Goal: Task Accomplishment & Management: Manage account settings

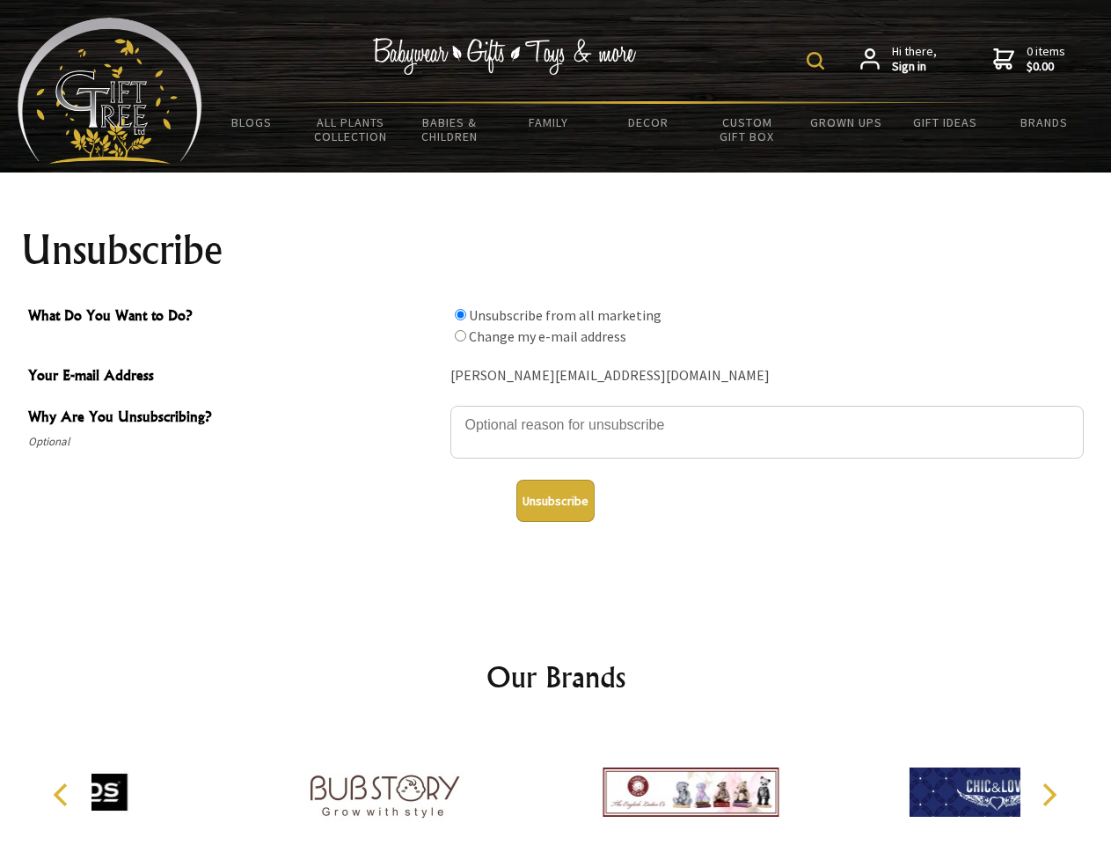
click at [818, 61] on img at bounding box center [816, 61] width 18 height 18
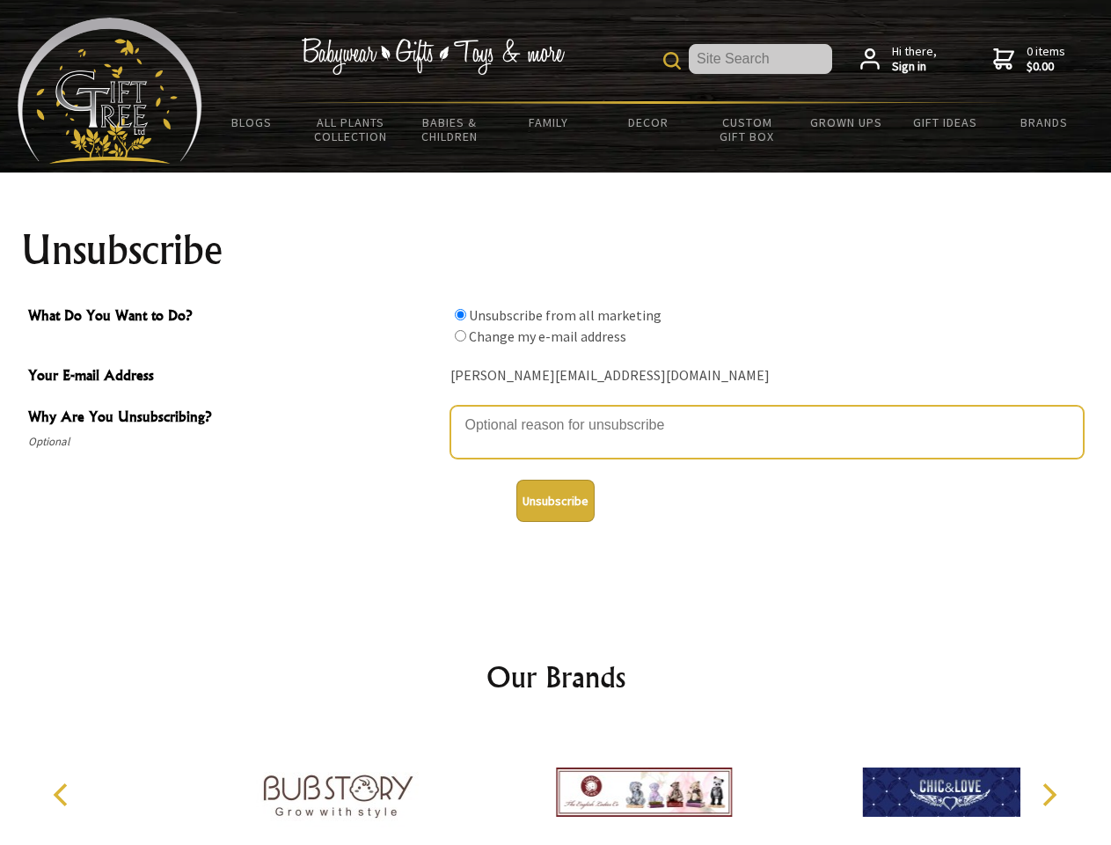
click at [556, 412] on textarea "Why Are You Unsubscribing?" at bounding box center [766, 432] width 633 height 53
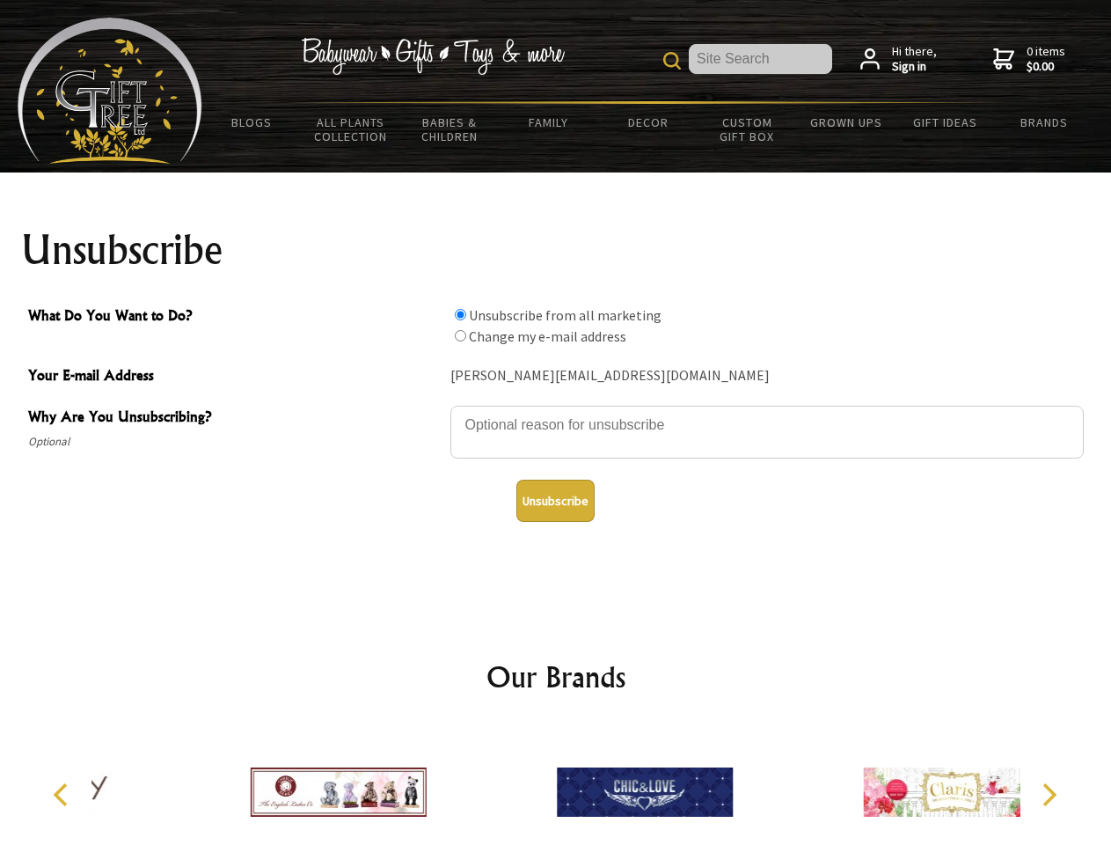
click at [460, 314] on input "What Do You Want to Do?" at bounding box center [460, 314] width 11 height 11
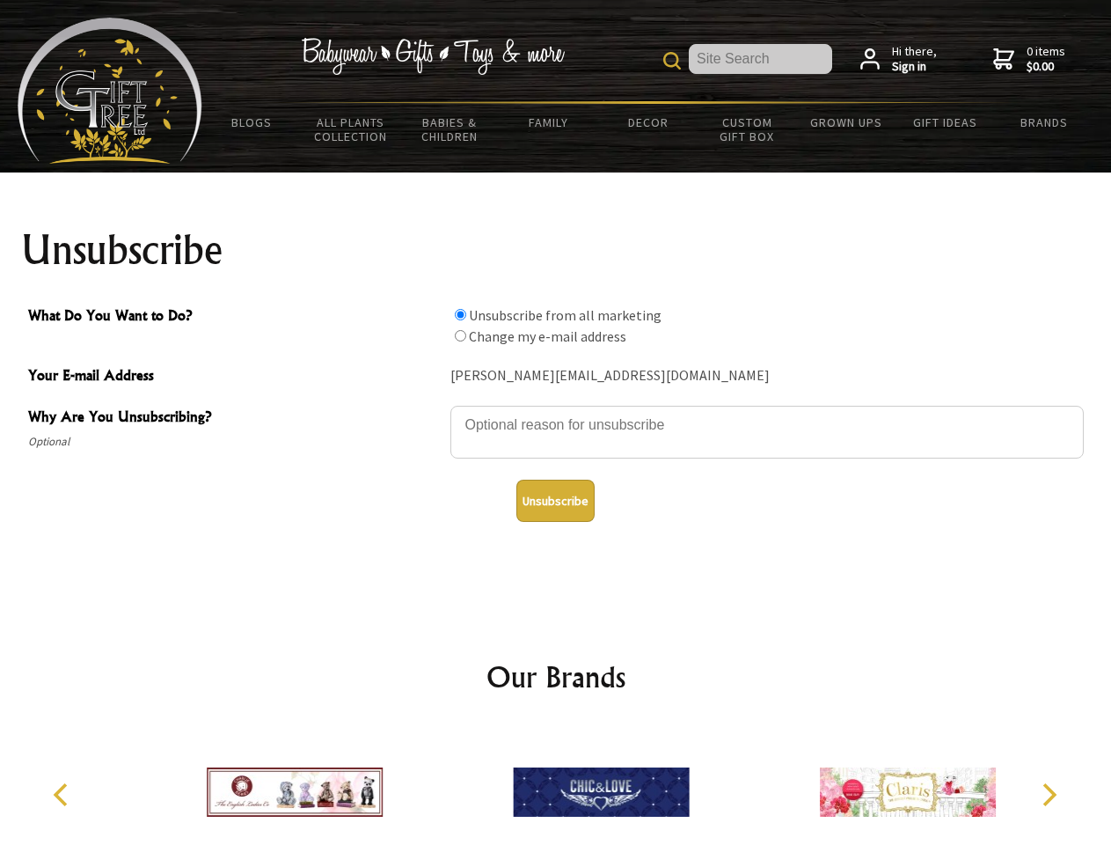
click at [460, 335] on input "What Do You Want to Do?" at bounding box center [460, 335] width 11 height 11
radio input "true"
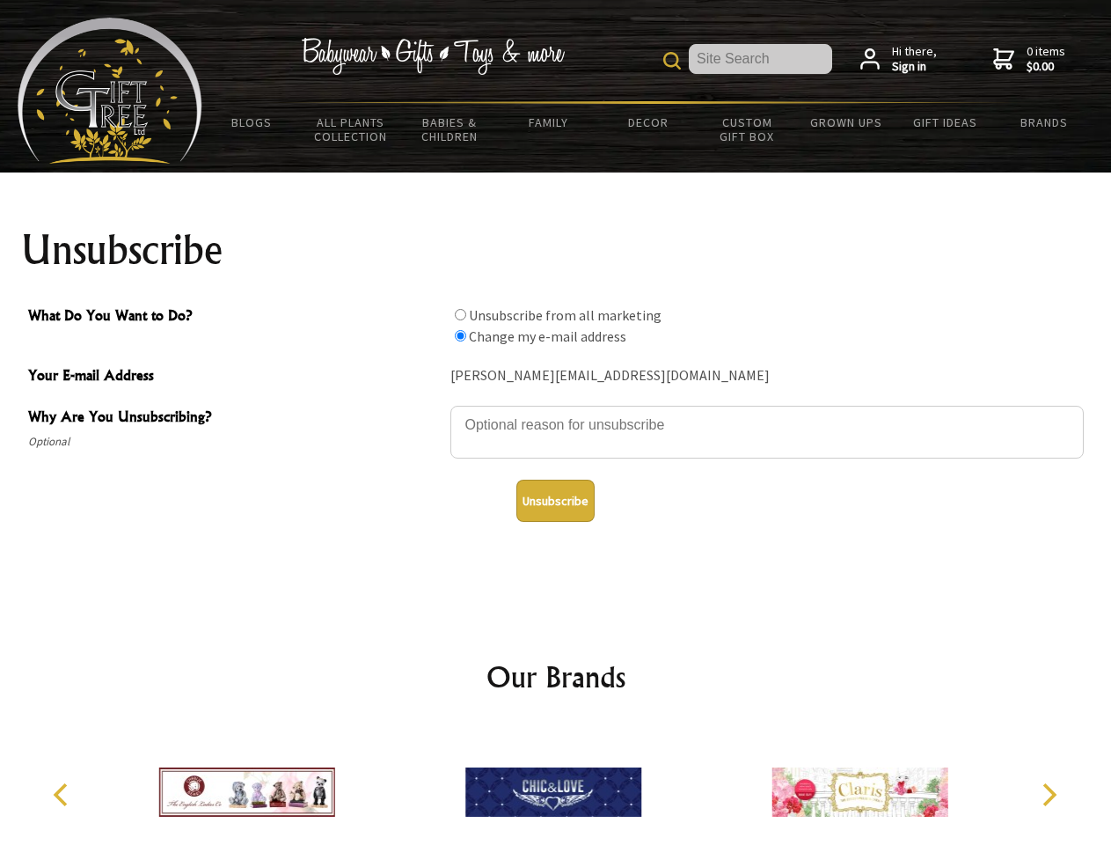
click at [555, 501] on button "Unsubscribe" at bounding box center [555, 500] width 78 height 42
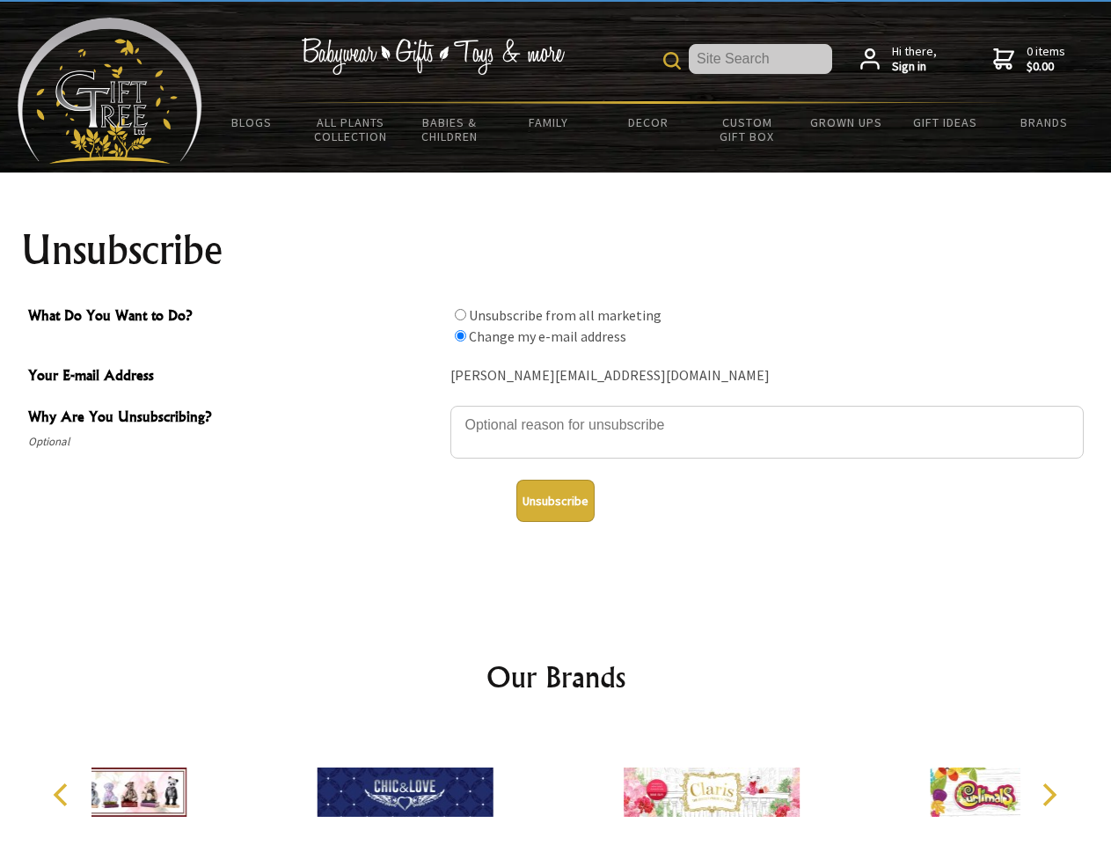
click at [556, 785] on div at bounding box center [405, 794] width 306 height 137
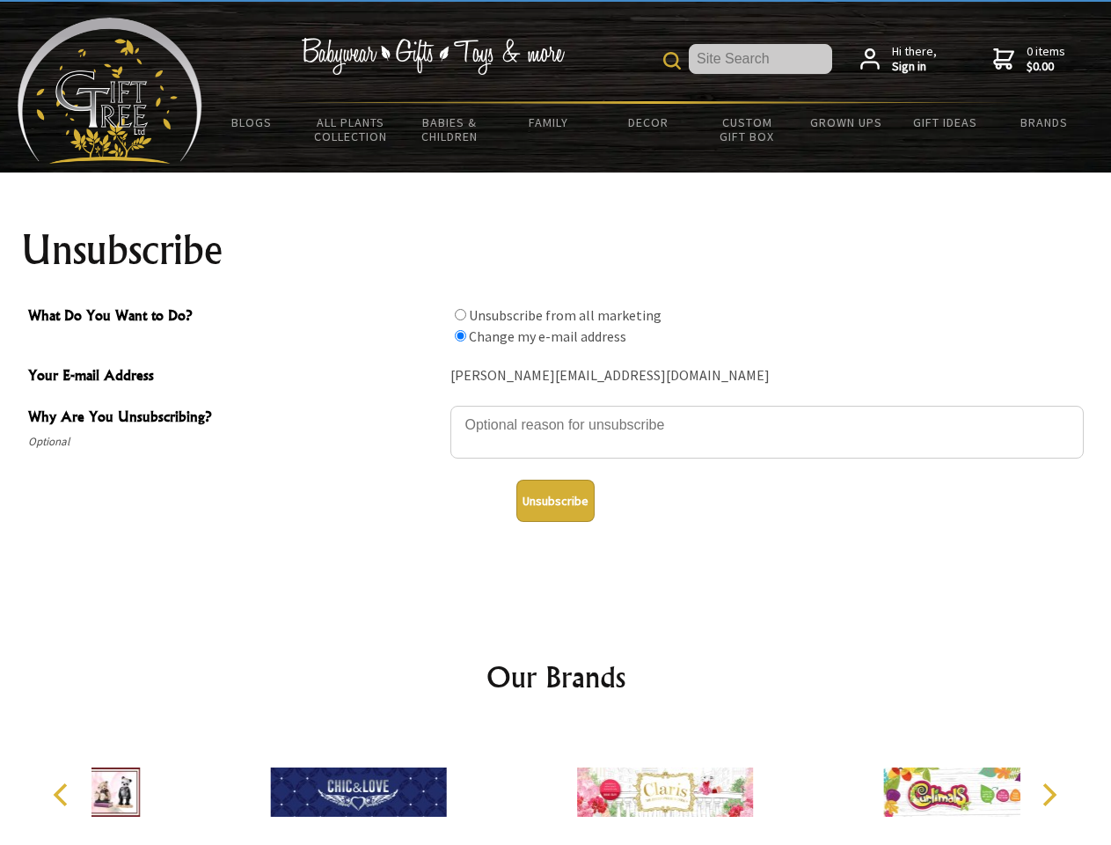
click at [63, 794] on icon "Previous" at bounding box center [62, 794] width 23 height 23
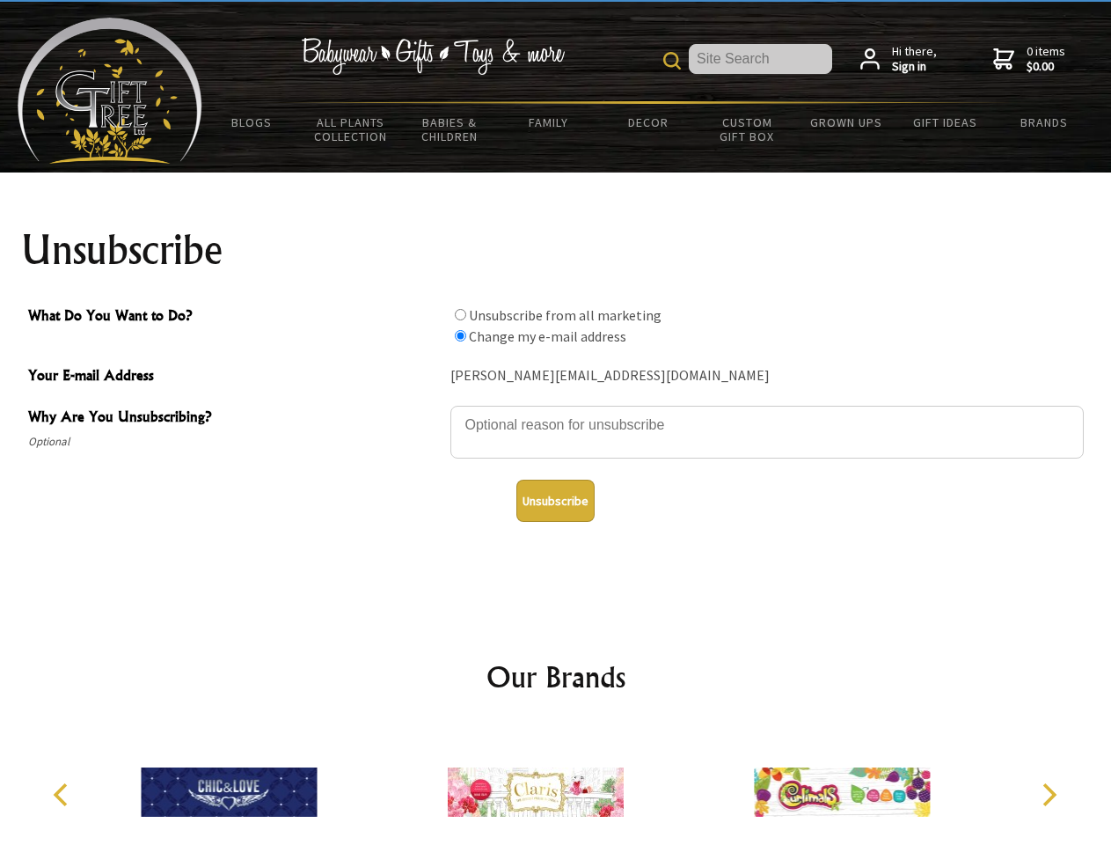
click at [1049, 794] on icon "Next" at bounding box center [1047, 794] width 23 height 23
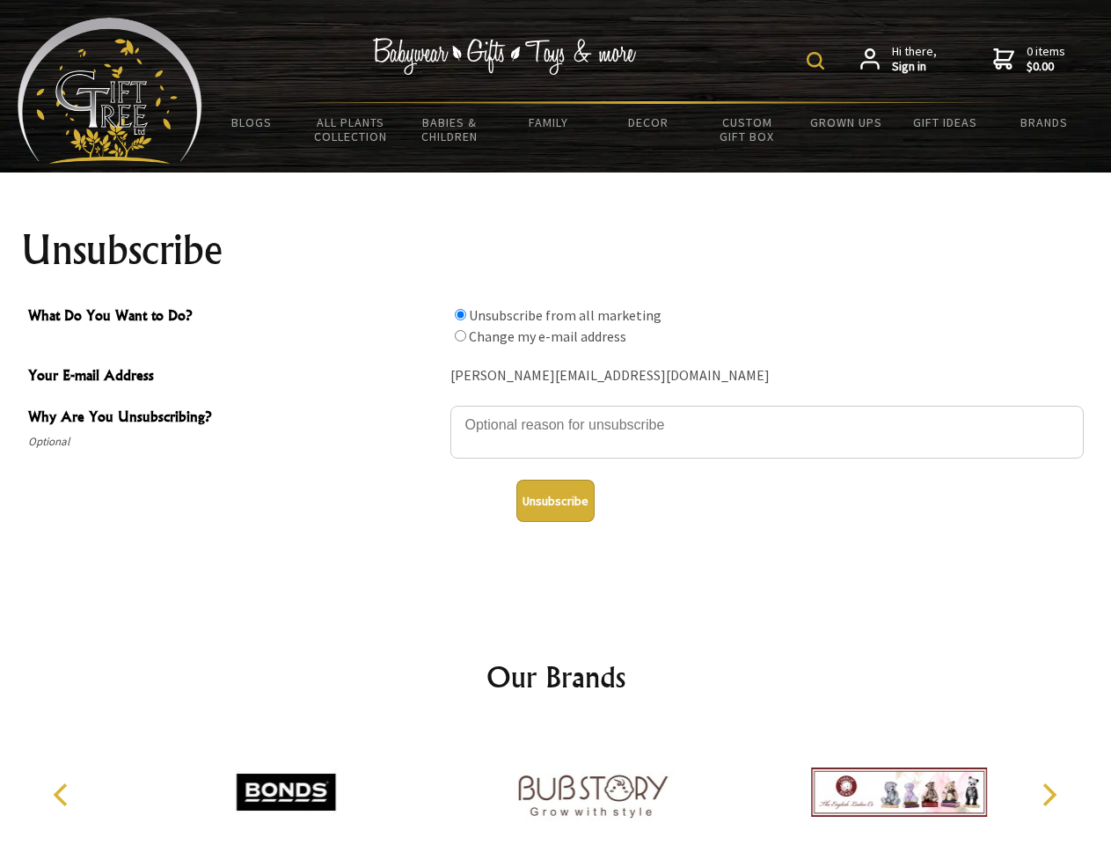
click at [818, 61] on img at bounding box center [816, 61] width 18 height 18
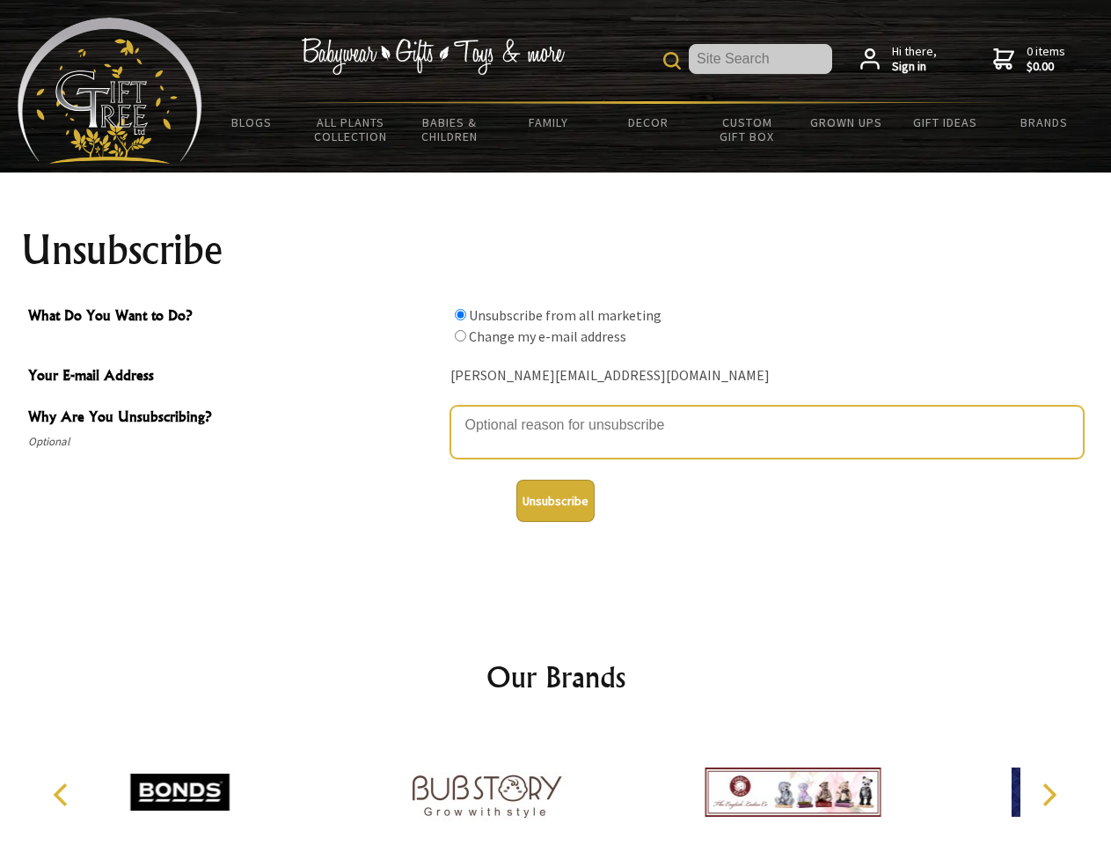
click at [556, 412] on textarea "Why Are You Unsubscribing?" at bounding box center [766, 432] width 633 height 53
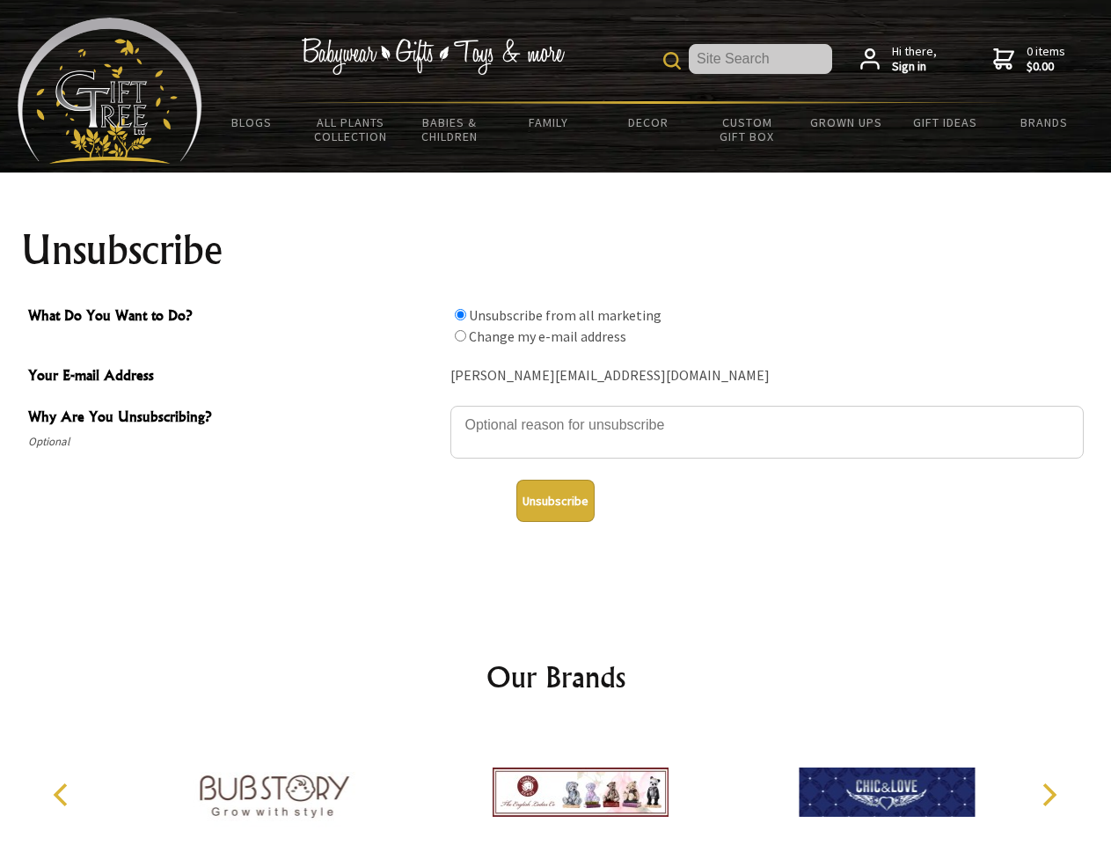
click at [460, 314] on input "What Do You Want to Do?" at bounding box center [460, 314] width 11 height 11
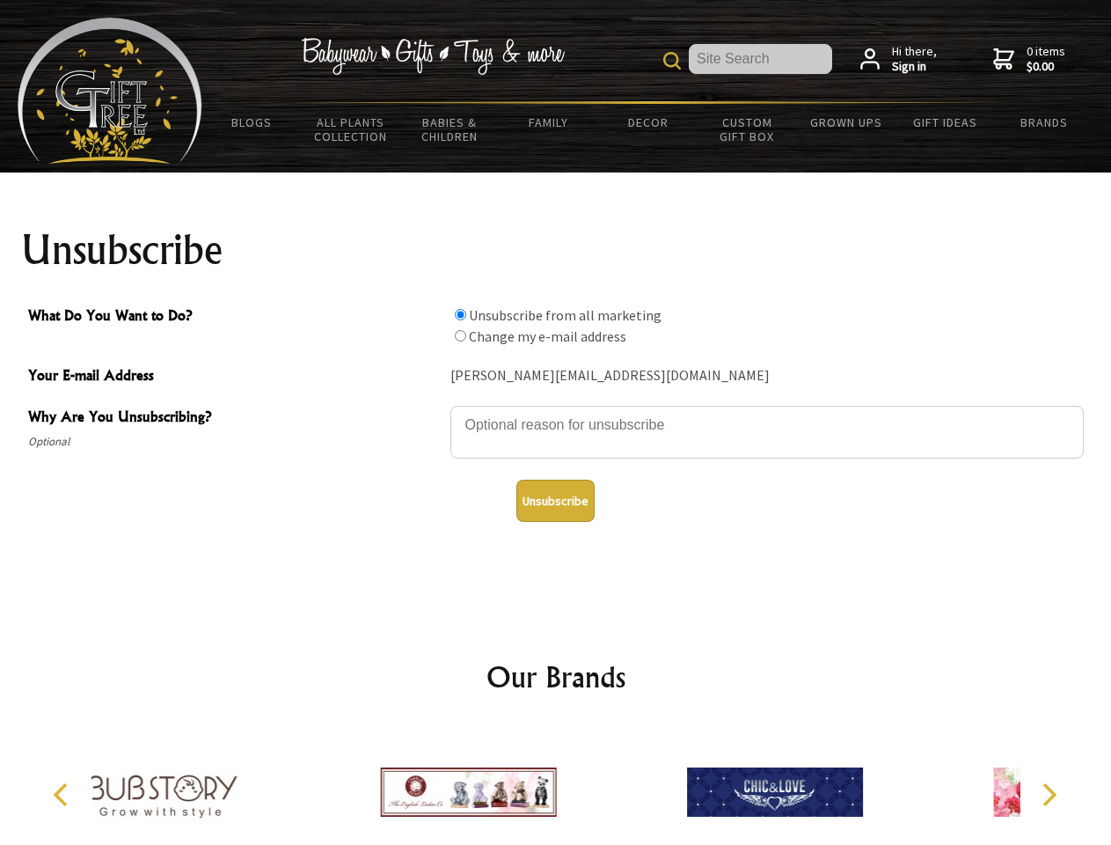
click at [460, 335] on input "What Do You Want to Do?" at bounding box center [460, 335] width 11 height 11
radio input "true"
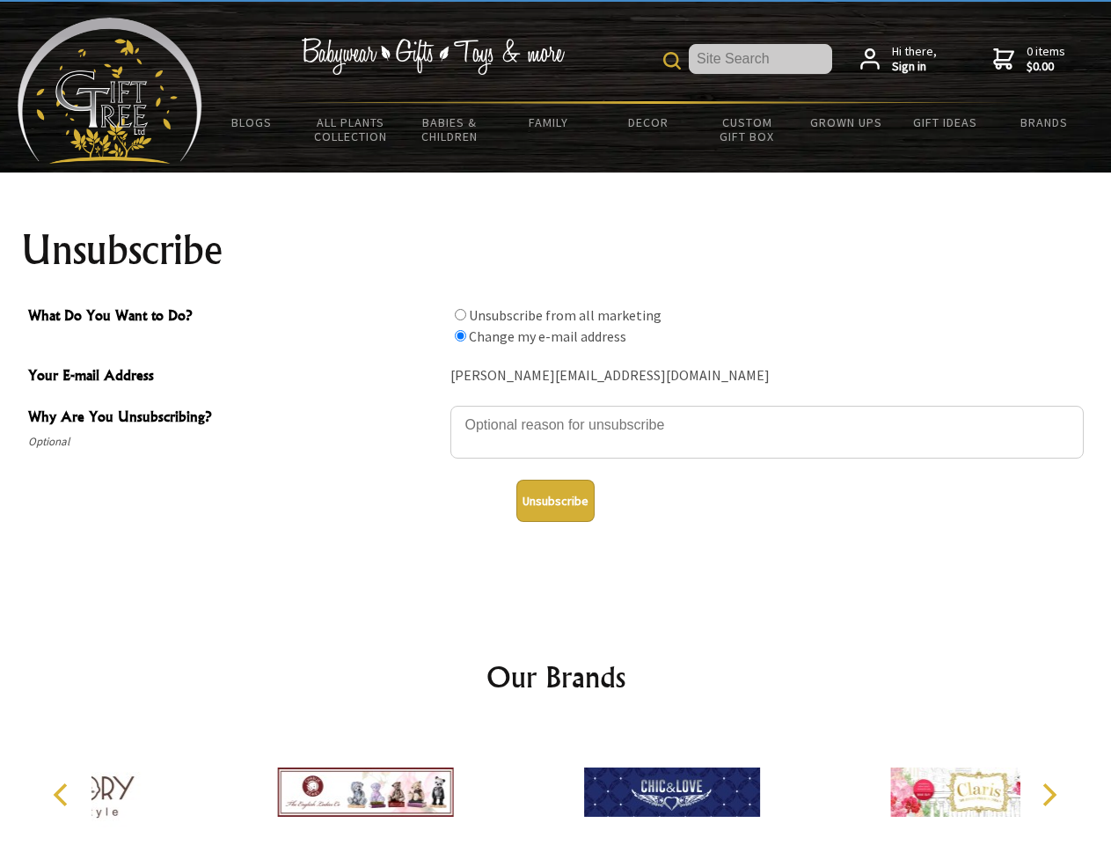
click at [555, 501] on button "Unsubscribe" at bounding box center [555, 500] width 78 height 42
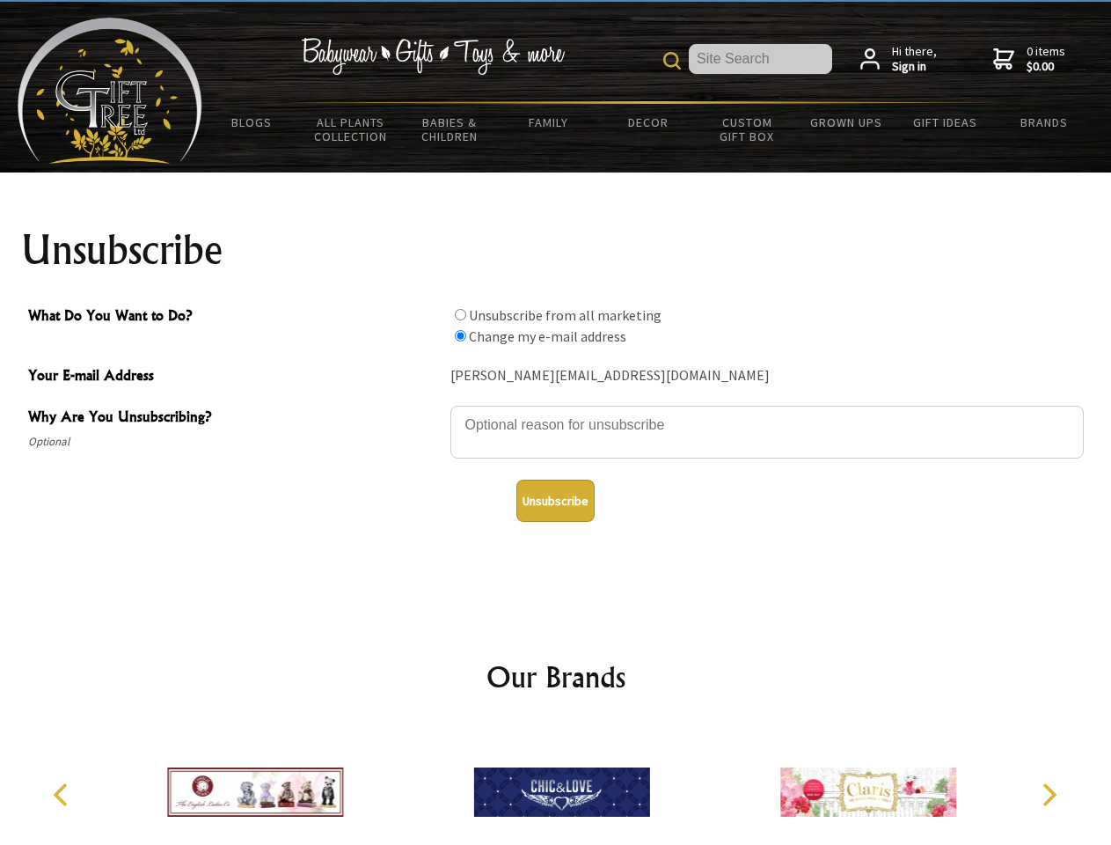
click at [63, 794] on icon "Previous" at bounding box center [62, 794] width 23 height 23
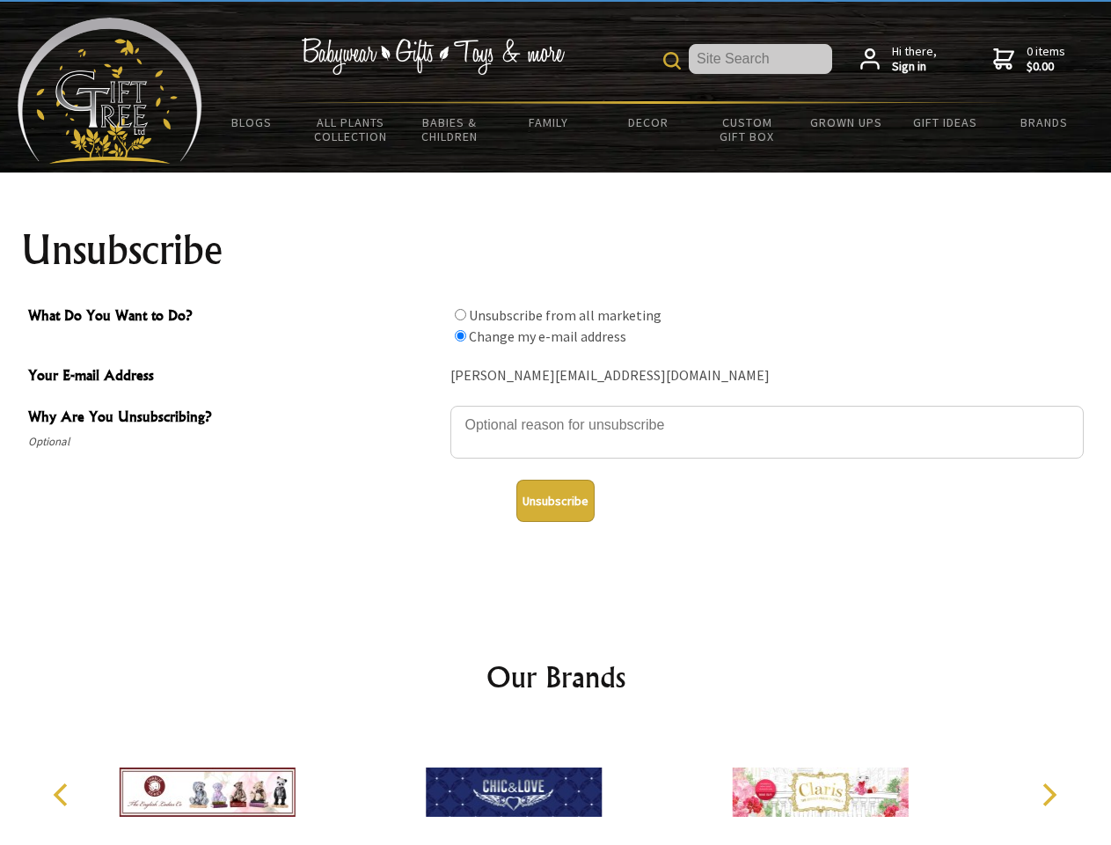
click at [1049, 794] on icon "Next" at bounding box center [1047, 794] width 23 height 23
